Goal: Information Seeking & Learning: Learn about a topic

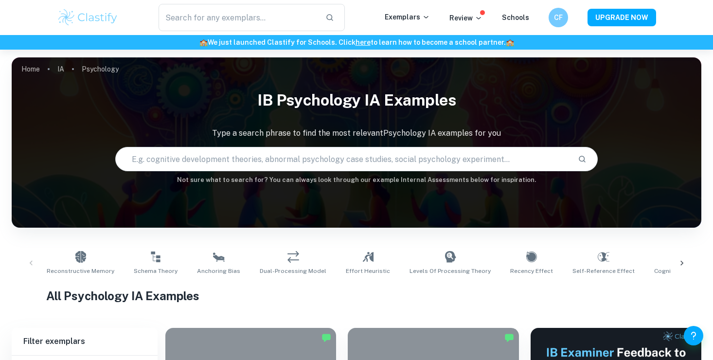
scroll to position [192, 0]
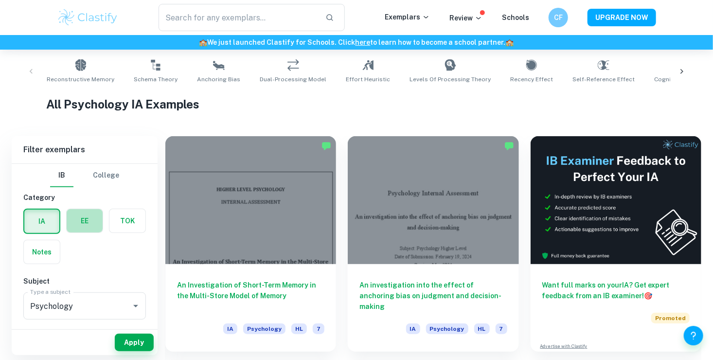
click at [81, 222] on label "button" at bounding box center [85, 220] width 36 height 23
click at [0, 0] on input "radio" at bounding box center [0, 0] width 0 height 0
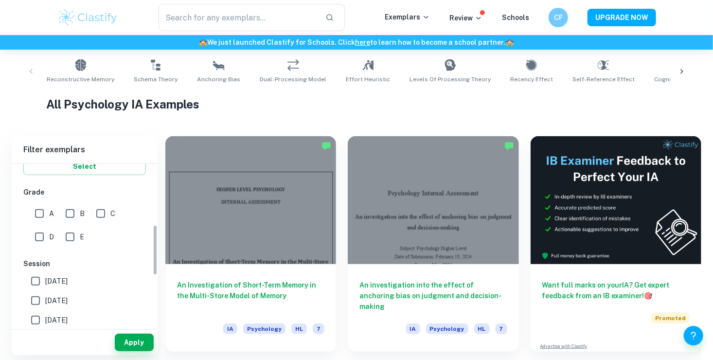
scroll to position [187, 0]
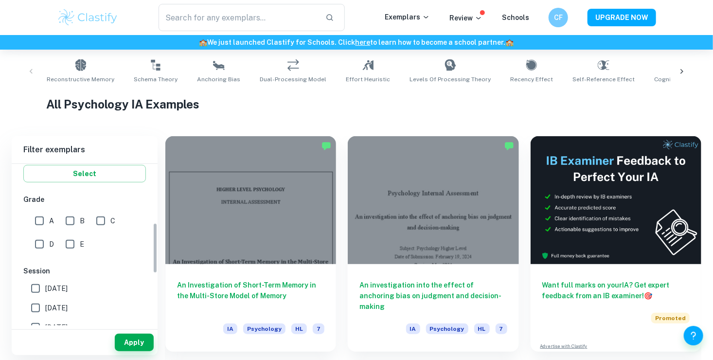
click at [52, 218] on span "A" at bounding box center [51, 220] width 5 height 11
click at [49, 218] on input "A" at bounding box center [39, 220] width 19 height 19
checkbox input "true"
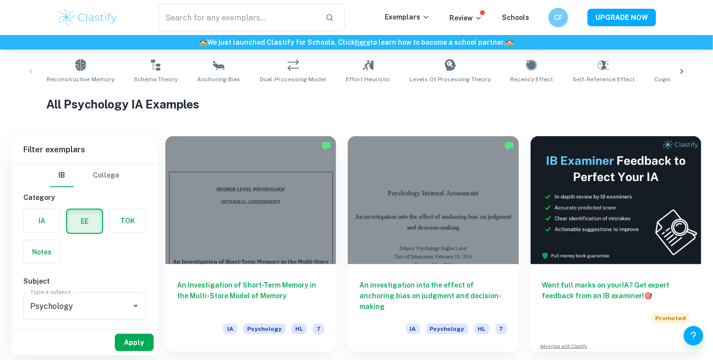
click at [128, 341] on button "Apply" at bounding box center [134, 343] width 39 height 18
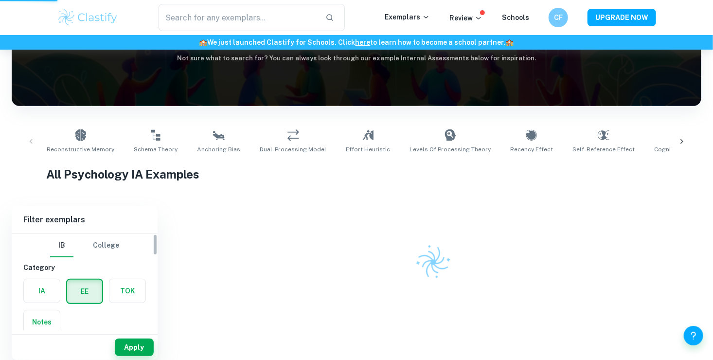
scroll to position [122, 0]
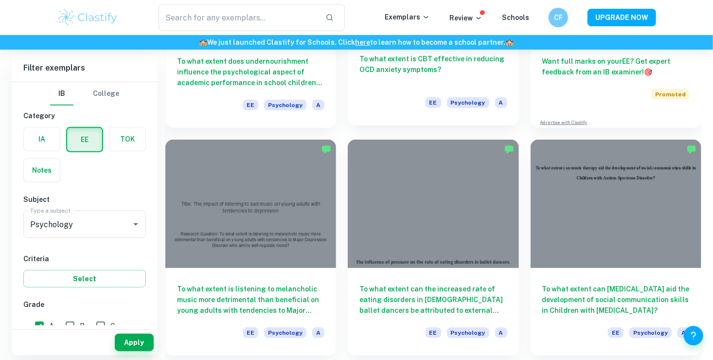
scroll to position [214, 0]
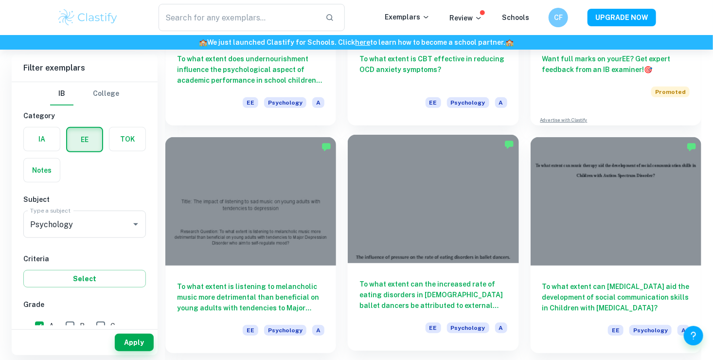
click at [440, 260] on div at bounding box center [433, 199] width 171 height 128
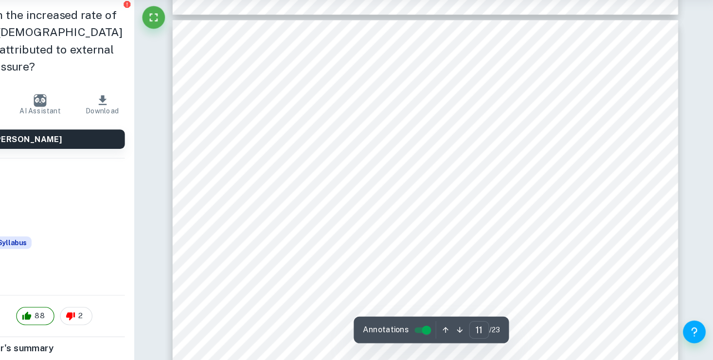
scroll to position [6363, 0]
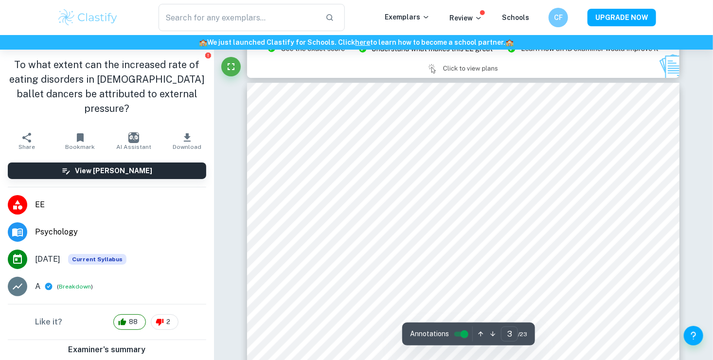
type input "2"
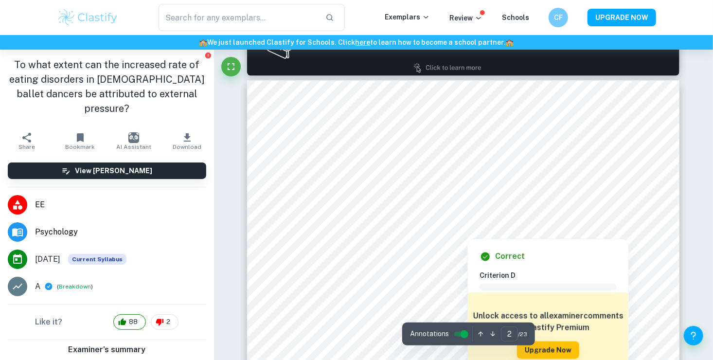
scroll to position [642, 0]
